Goal: Navigation & Orientation: Find specific page/section

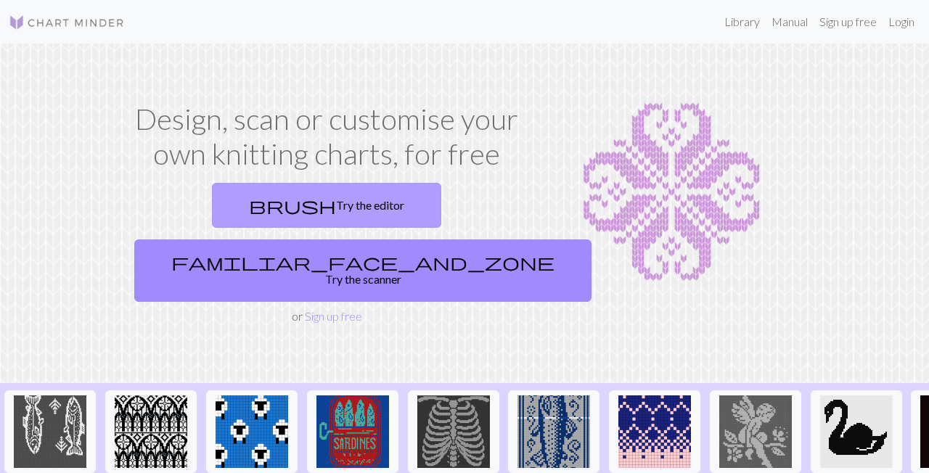
click at [231, 207] on link "brush Try the editor" at bounding box center [326, 205] width 229 height 45
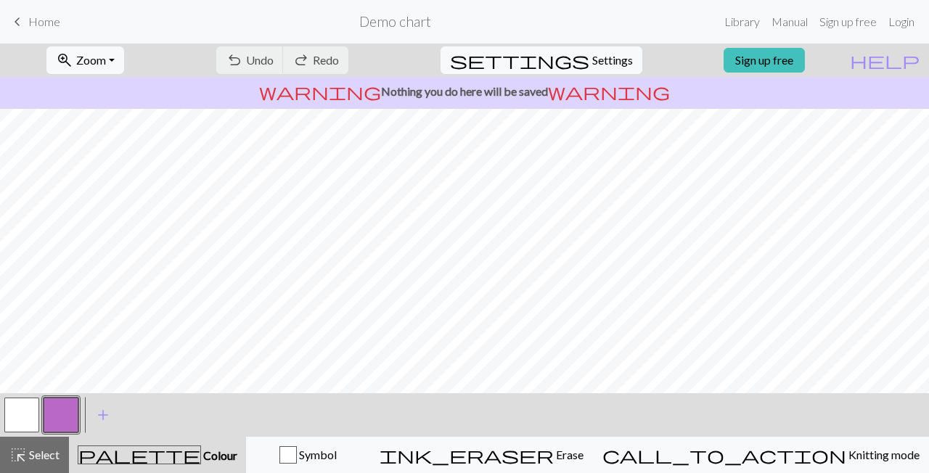
click at [31, 18] on span "Home" at bounding box center [44, 22] width 32 height 14
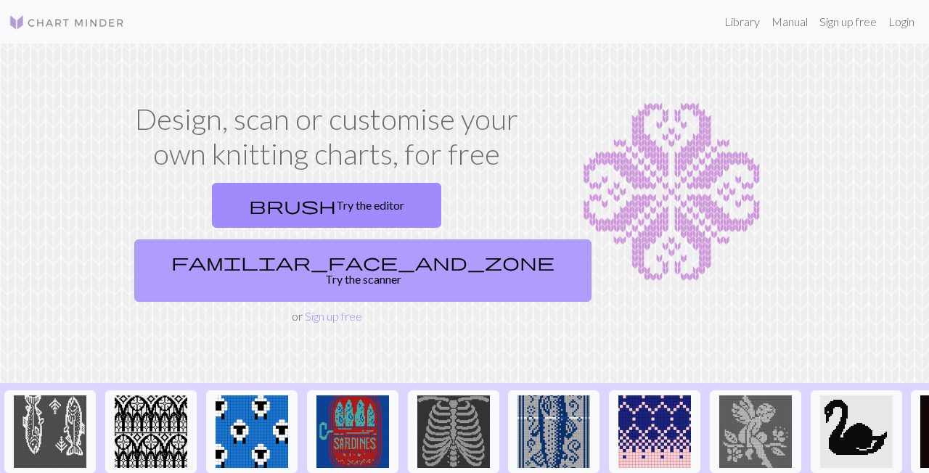
click at [463, 240] on link "familiar_face_and_zone Try the scanner" at bounding box center [362, 271] width 457 height 62
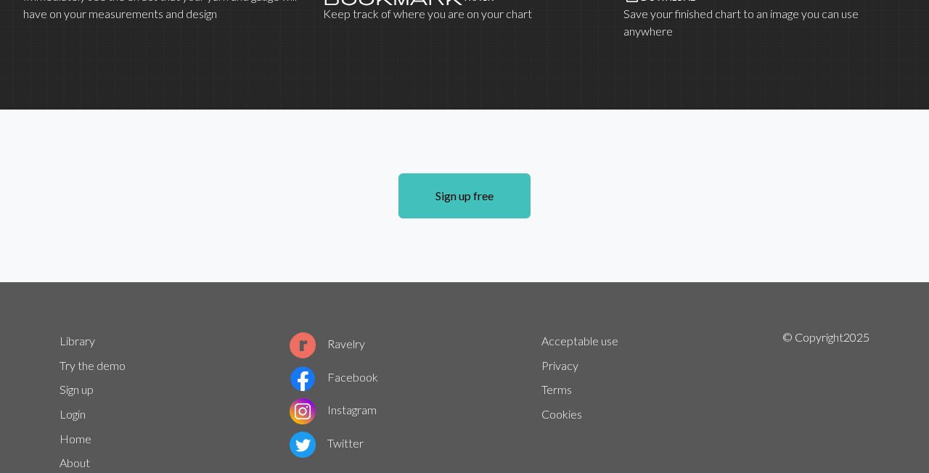
scroll to position [1075, 0]
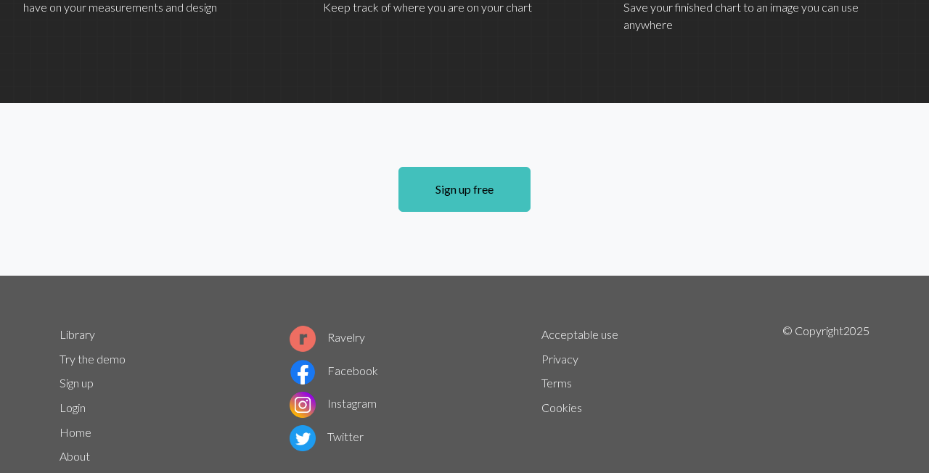
click at [105, 352] on link "Try the demo" at bounding box center [93, 359] width 66 height 14
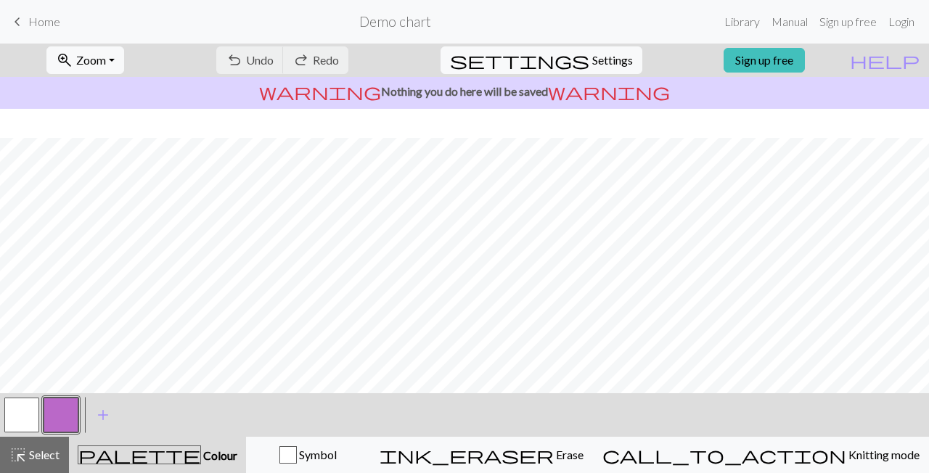
scroll to position [245, 0]
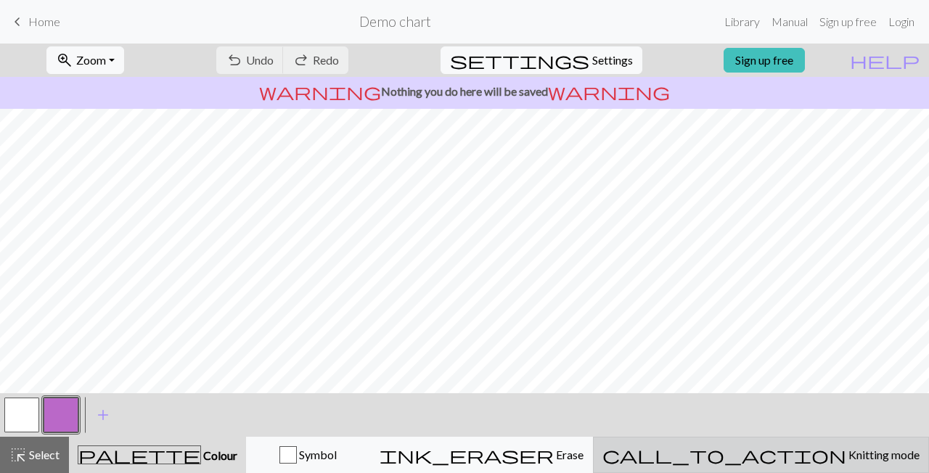
click at [847, 459] on span "Knitting mode" at bounding box center [883, 455] width 73 height 14
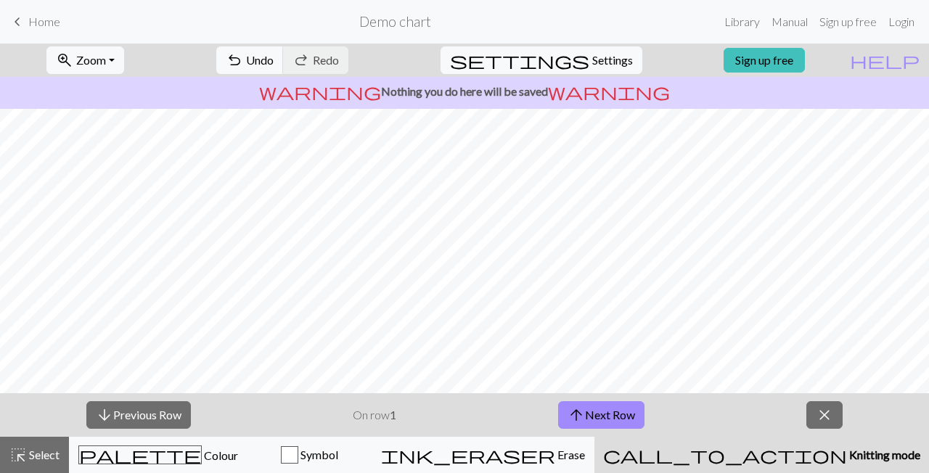
click at [847, 459] on span "Knitting mode" at bounding box center [883, 455] width 73 height 14
click at [824, 415] on span "close" at bounding box center [824, 415] width 17 height 20
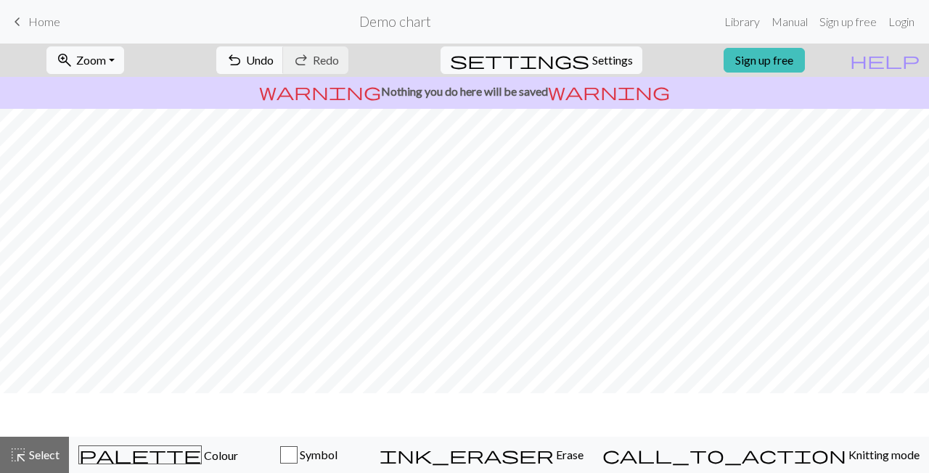
scroll to position [202, 0]
